Goal: Task Accomplishment & Management: Manage account settings

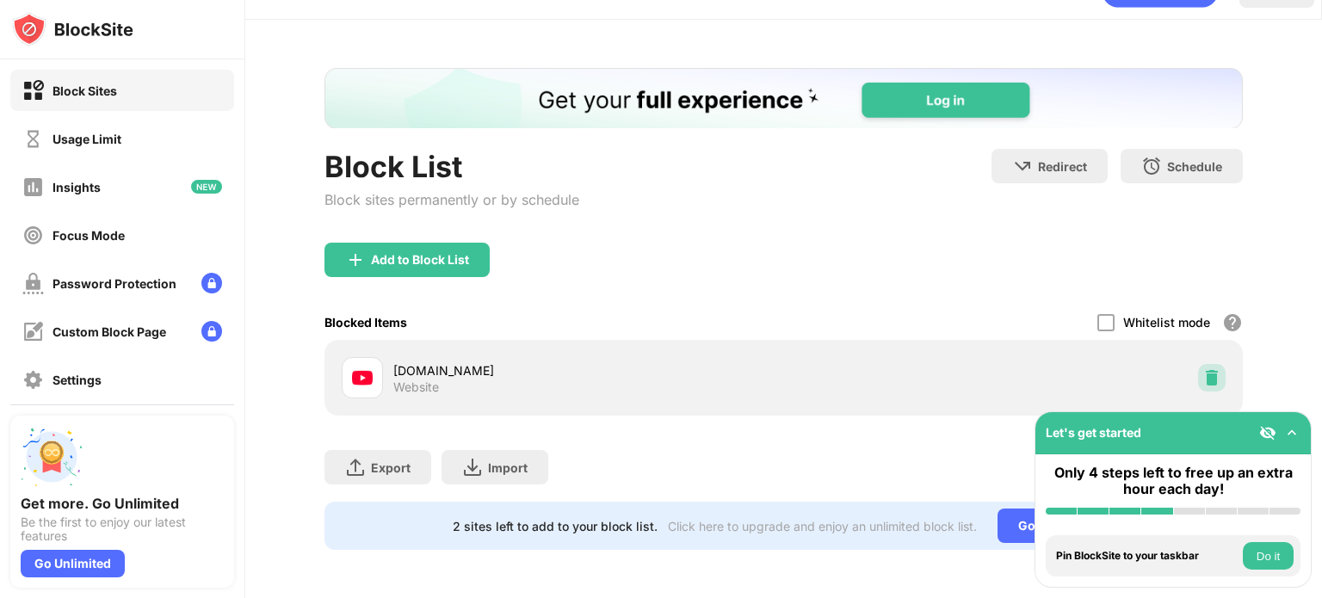
click at [1204, 369] on img at bounding box center [1212, 377] width 17 height 17
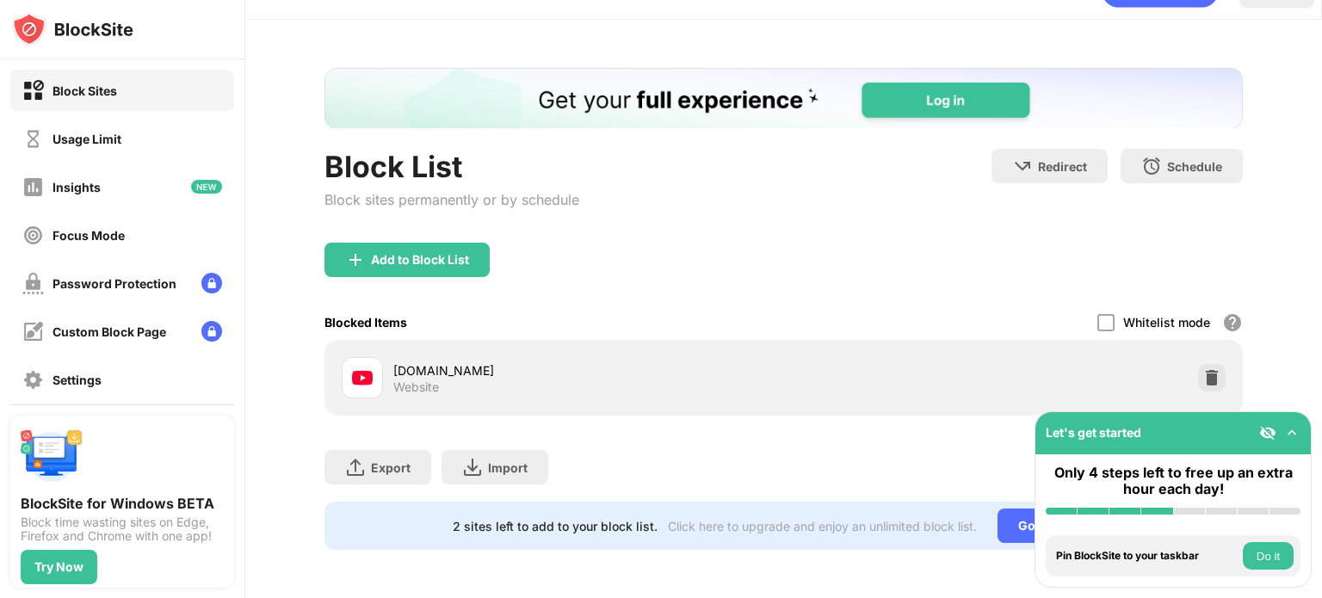
scroll to position [51, 0]
click at [1204, 369] on img at bounding box center [1212, 377] width 17 height 17
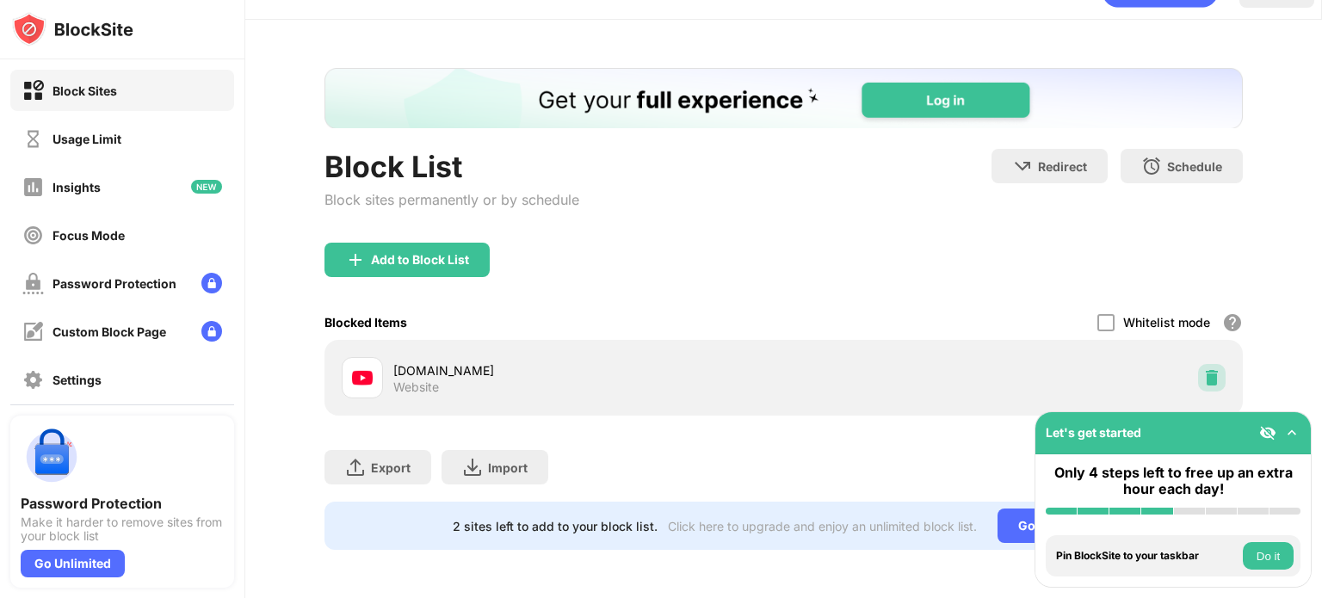
click at [1204, 369] on img at bounding box center [1212, 377] width 17 height 17
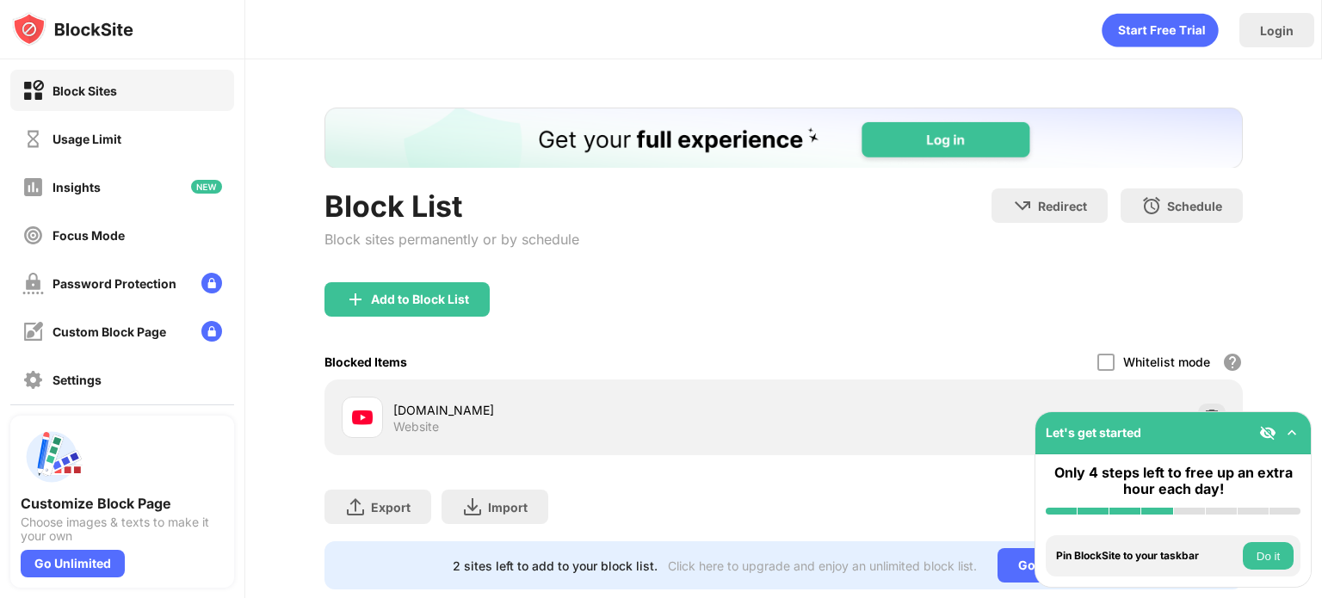
scroll to position [52, 0]
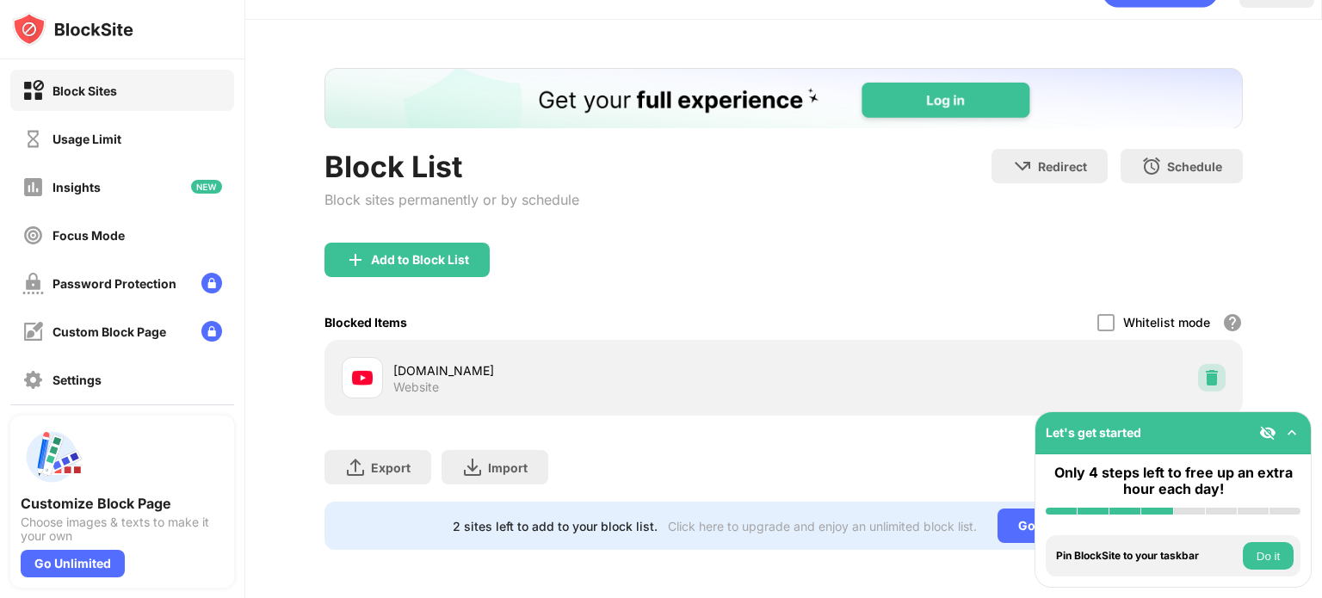
click at [1204, 369] on img at bounding box center [1212, 377] width 17 height 17
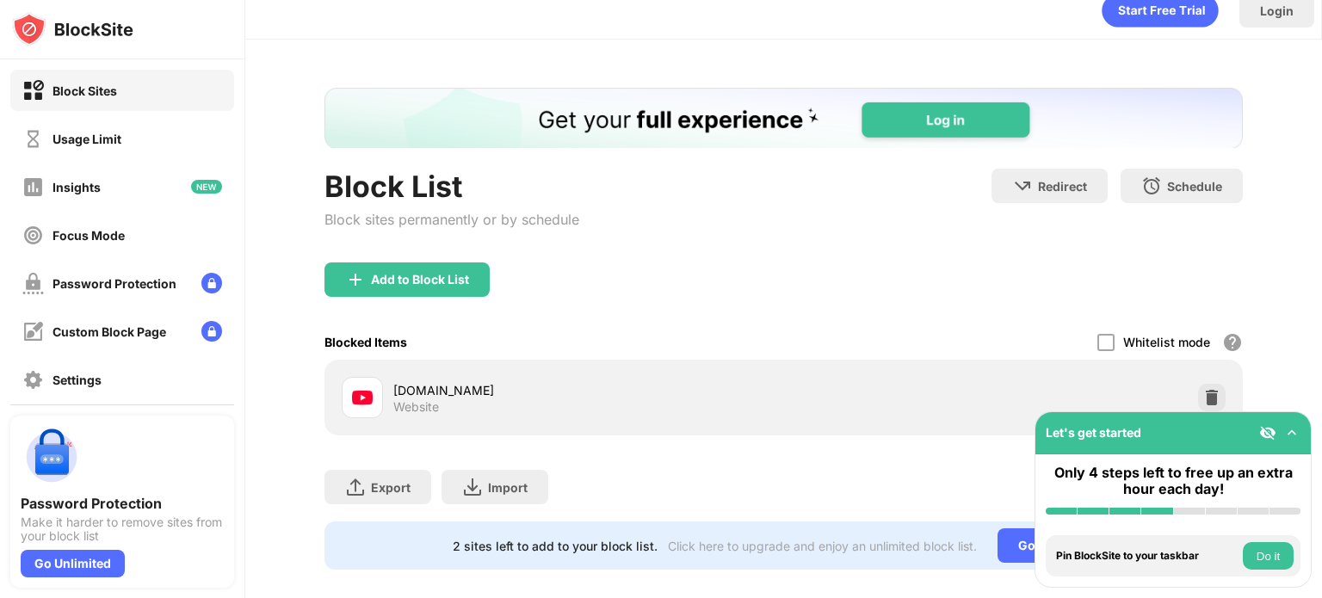
scroll to position [52, 0]
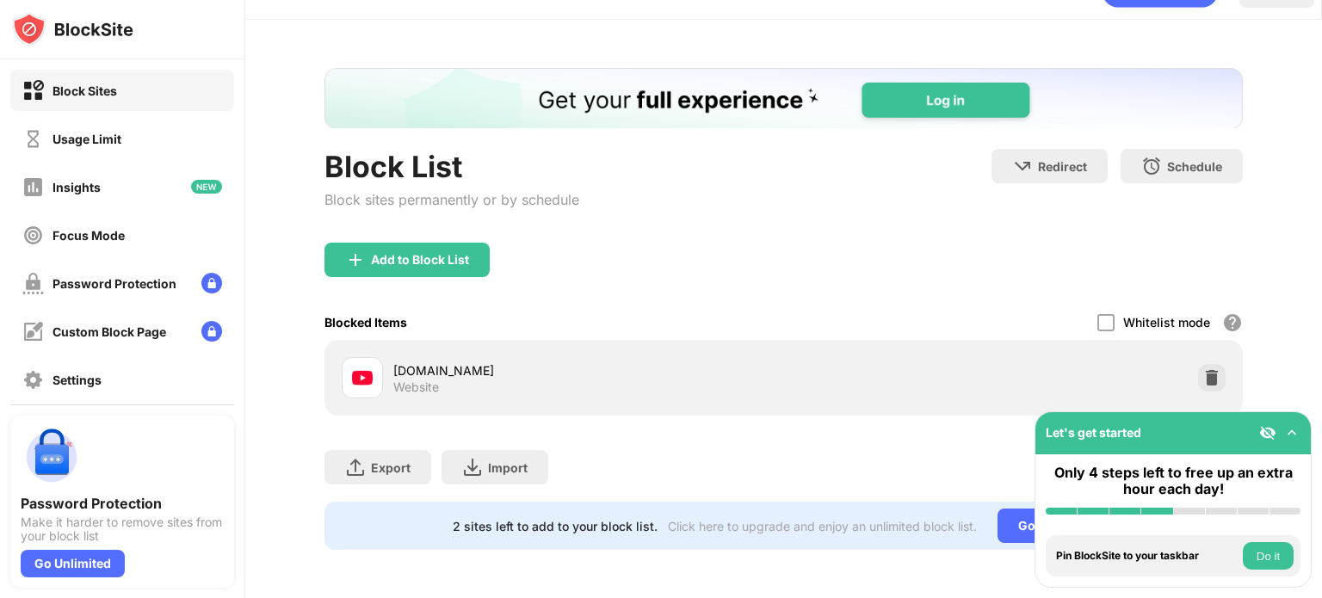
click at [1188, 350] on div "[DOMAIN_NAME] Website" at bounding box center [784, 377] width 898 height 55
click at [1204, 369] on img at bounding box center [1212, 377] width 17 height 17
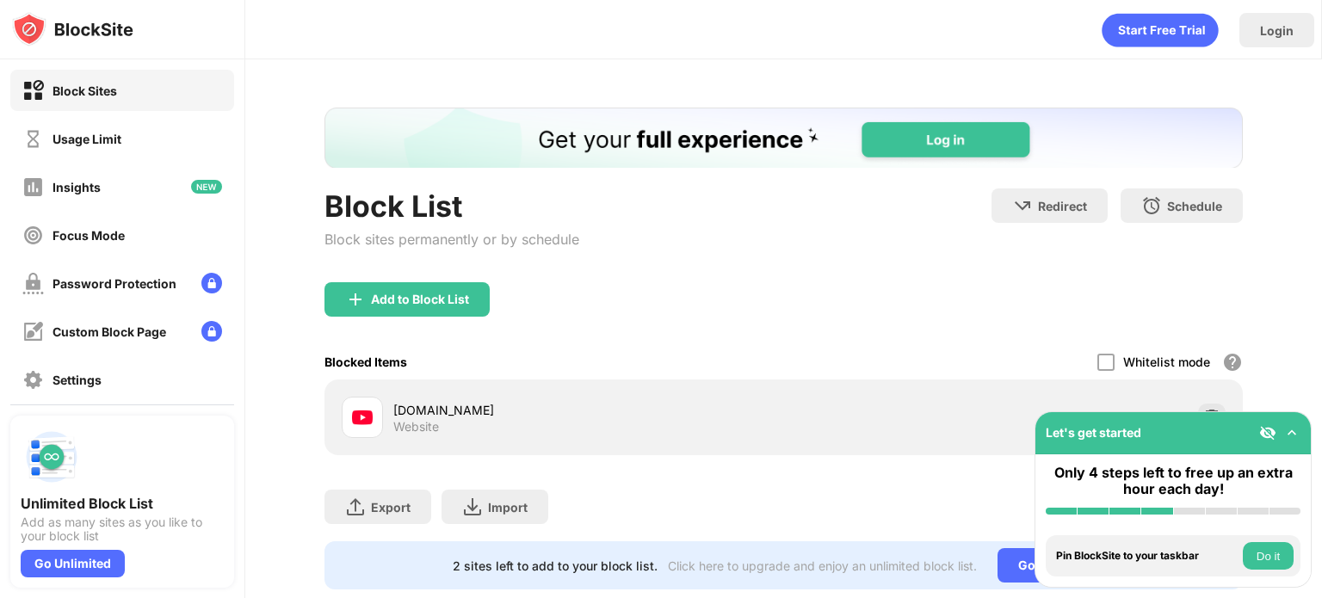
scroll to position [52, 0]
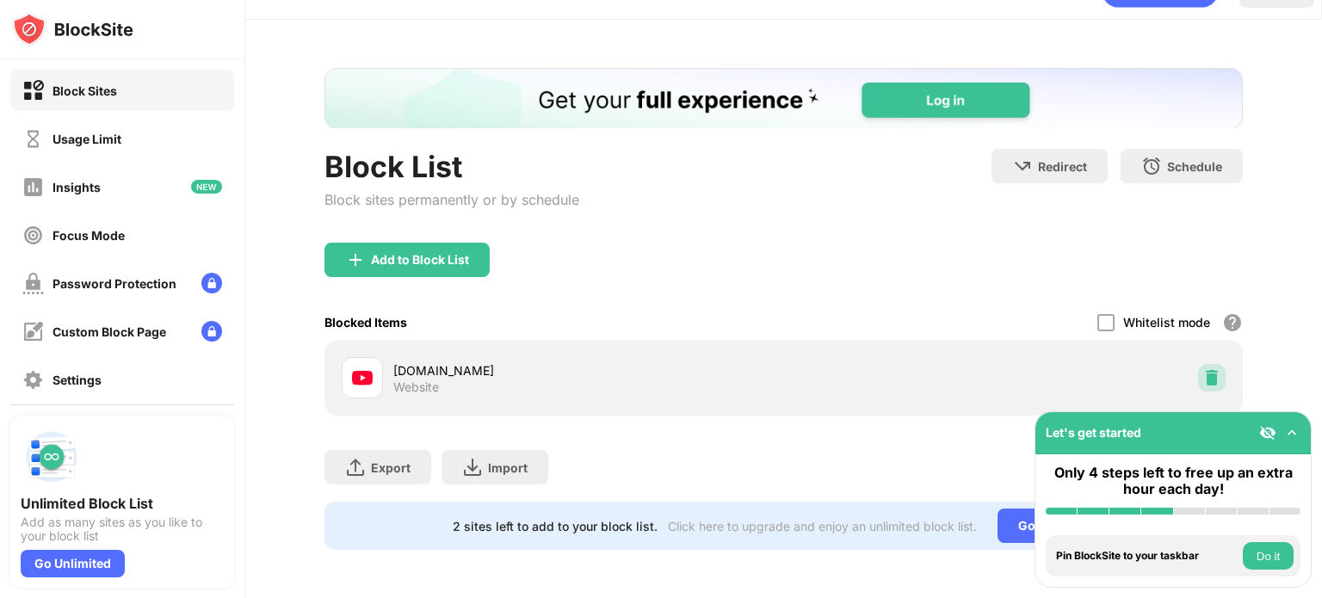
click at [1204, 369] on img at bounding box center [1212, 377] width 17 height 17
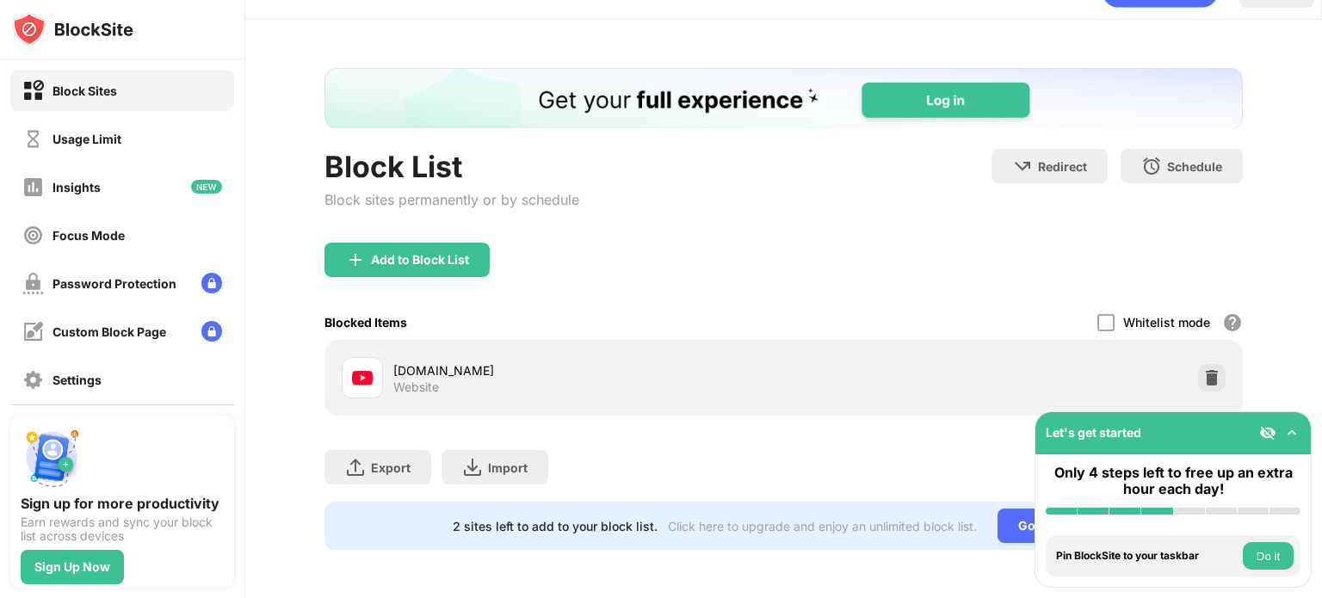
scroll to position [52, 0]
click at [1204, 369] on img at bounding box center [1212, 377] width 17 height 17
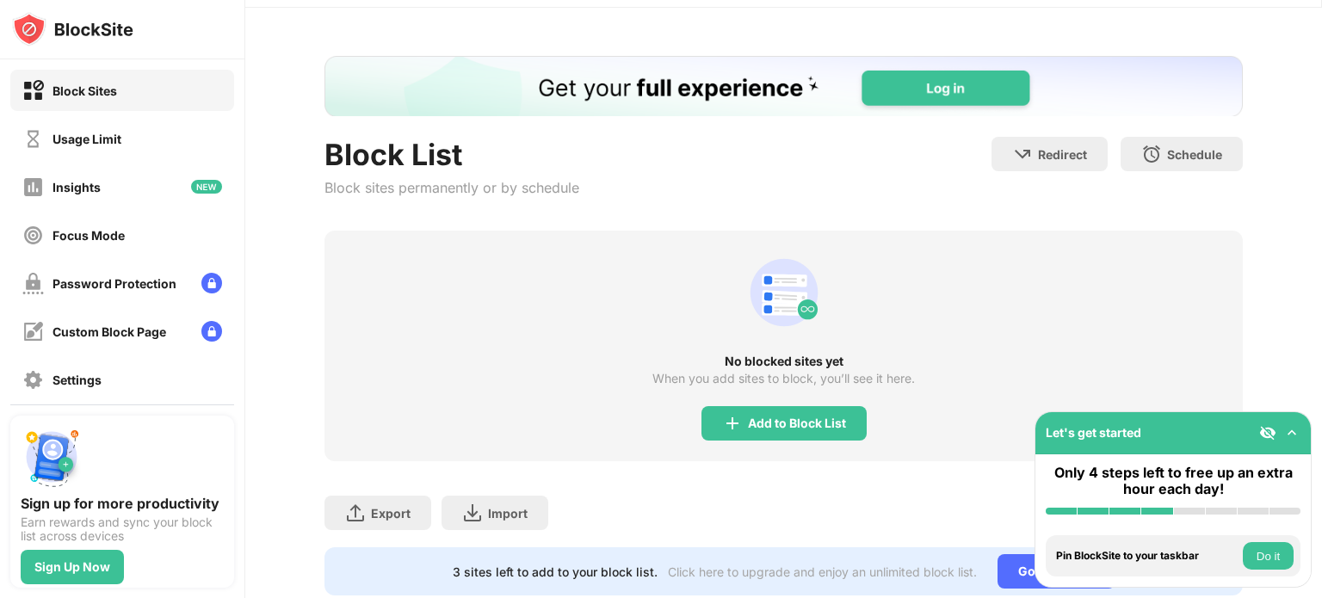
drag, startPoint x: 596, startPoint y: 175, endPoint x: 574, endPoint y: 146, distance: 35.6
click at [596, 175] on div "Block List Block sites permanently or by schedule Redirect Choose a site to be …" at bounding box center [784, 184] width 919 height 94
